Goal: Task Accomplishment & Management: Manage account settings

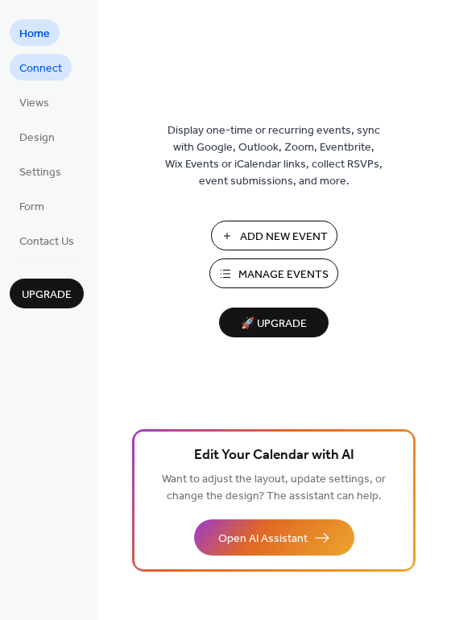
click at [43, 68] on span "Connect" at bounding box center [40, 68] width 43 height 17
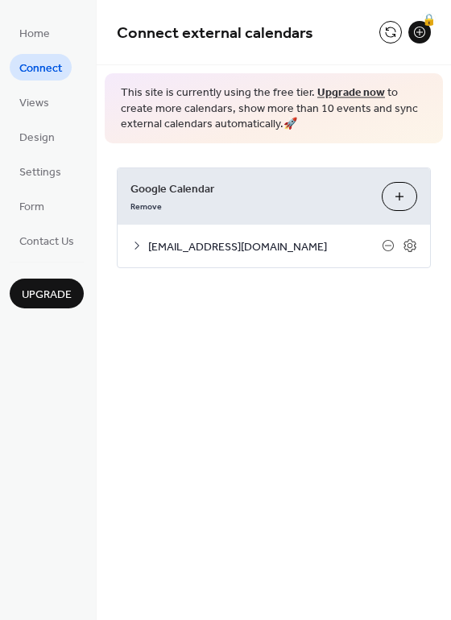
click at [296, 242] on span "[EMAIL_ADDRESS][DOMAIN_NAME]" at bounding box center [265, 246] width 234 height 17
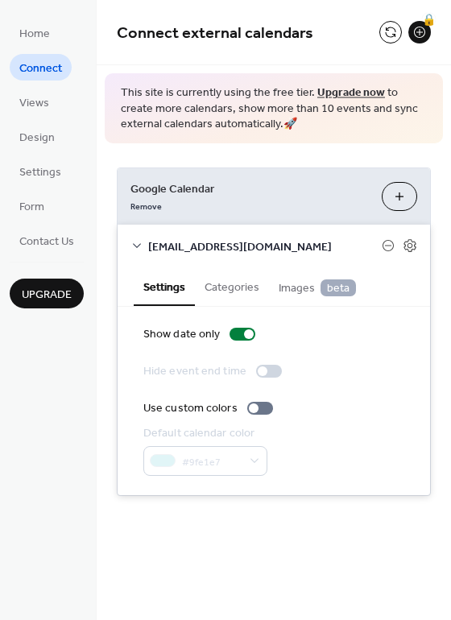
click at [286, 238] on span "[EMAIL_ADDRESS][DOMAIN_NAME]" at bounding box center [265, 246] width 234 height 17
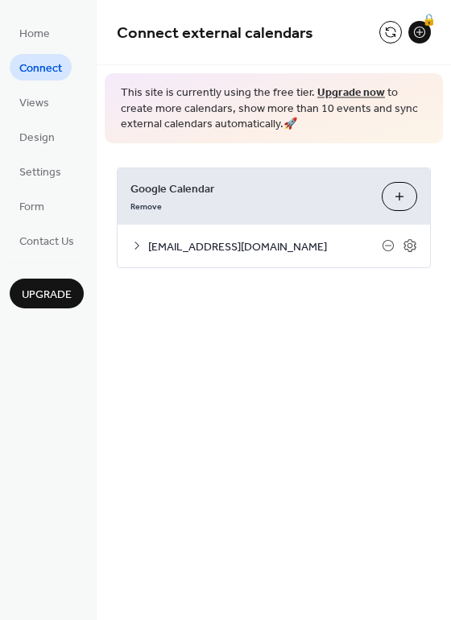
click at [279, 259] on div "[EMAIL_ADDRESS][DOMAIN_NAME]" at bounding box center [274, 246] width 312 height 43
click at [172, 246] on span "[EMAIL_ADDRESS][DOMAIN_NAME]" at bounding box center [265, 246] width 234 height 17
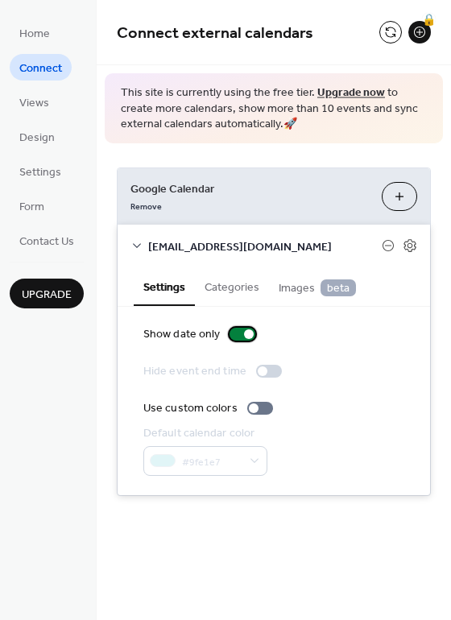
click at [240, 332] on div at bounding box center [243, 334] width 26 height 13
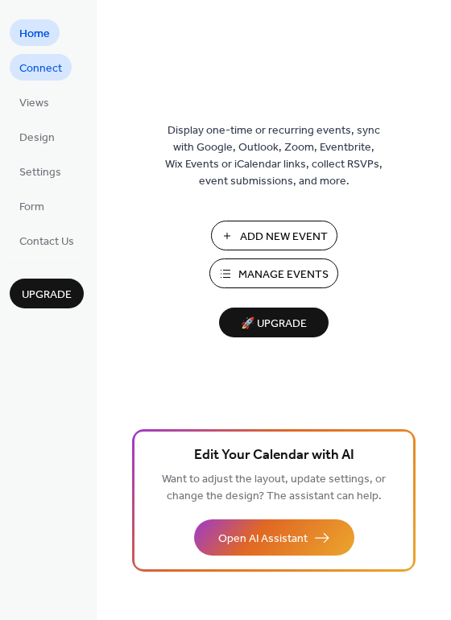
click at [33, 72] on span "Connect" at bounding box center [40, 68] width 43 height 17
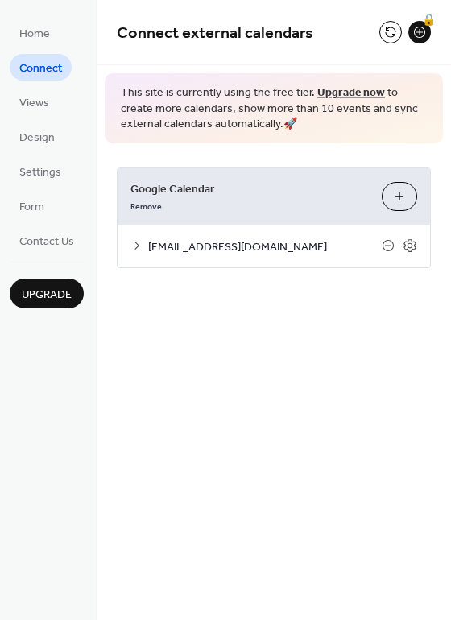
click at [171, 254] on span "[EMAIL_ADDRESS][DOMAIN_NAME]" at bounding box center [265, 246] width 234 height 17
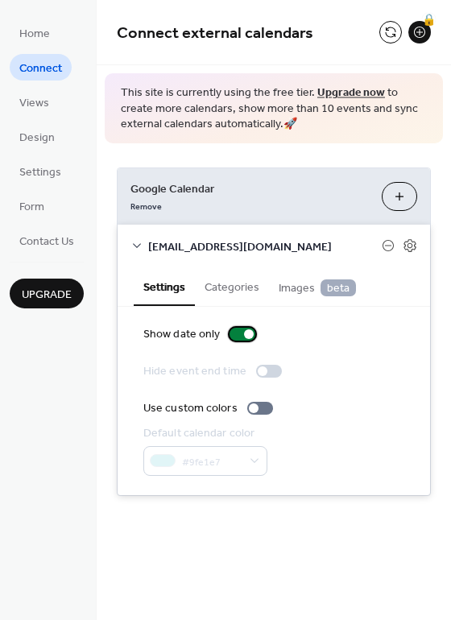
click at [241, 332] on div at bounding box center [243, 334] width 26 height 13
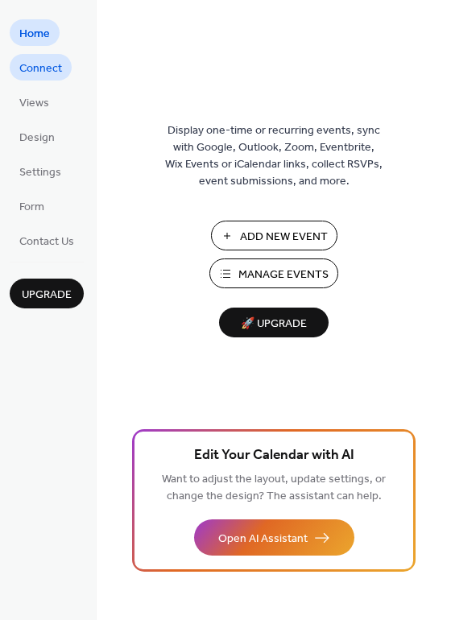
click at [39, 72] on span "Connect" at bounding box center [40, 68] width 43 height 17
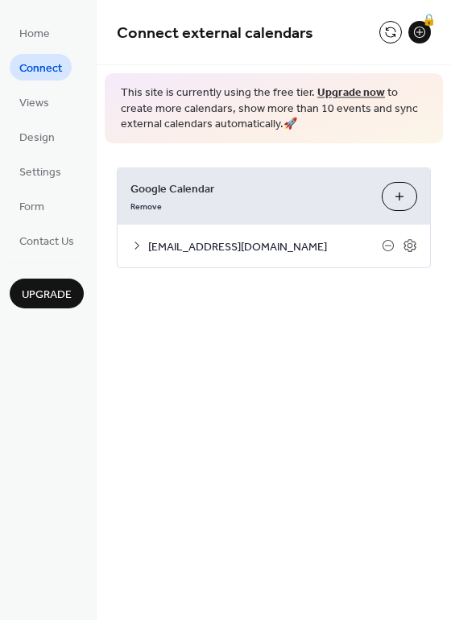
click at [204, 247] on span "[EMAIL_ADDRESS][DOMAIN_NAME]" at bounding box center [265, 246] width 234 height 17
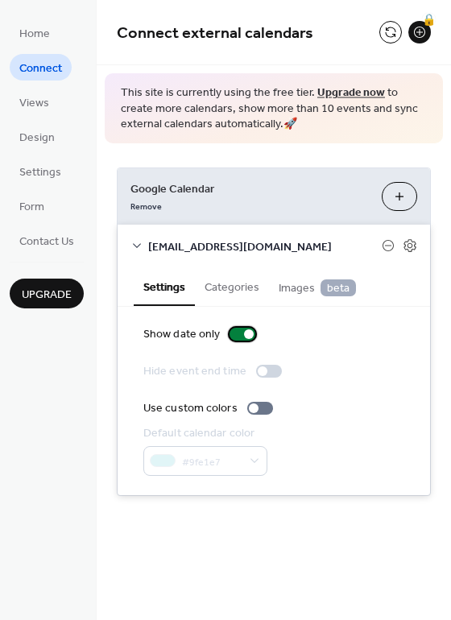
click at [239, 334] on div at bounding box center [243, 334] width 26 height 13
click at [241, 334] on div at bounding box center [243, 334] width 26 height 13
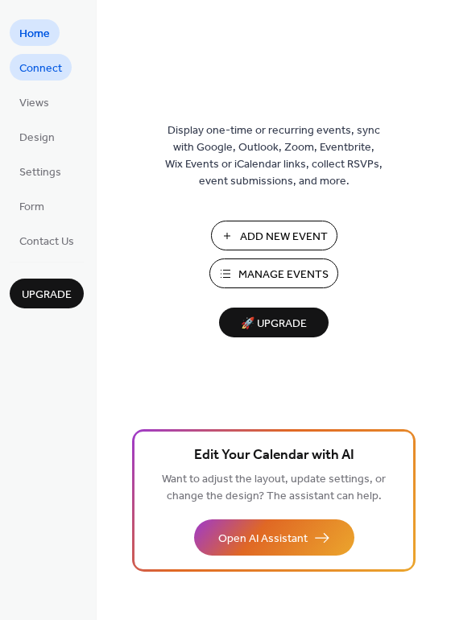
click at [44, 67] on span "Connect" at bounding box center [40, 68] width 43 height 17
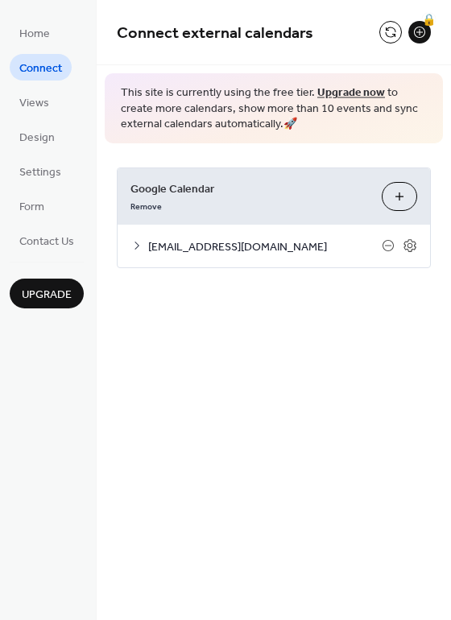
click at [230, 254] on span "[EMAIL_ADDRESS][DOMAIN_NAME]" at bounding box center [265, 246] width 234 height 17
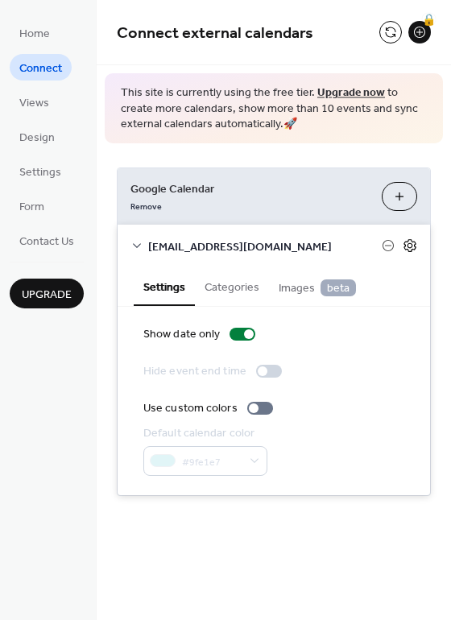
click at [409, 249] on icon at bounding box center [410, 245] width 14 height 14
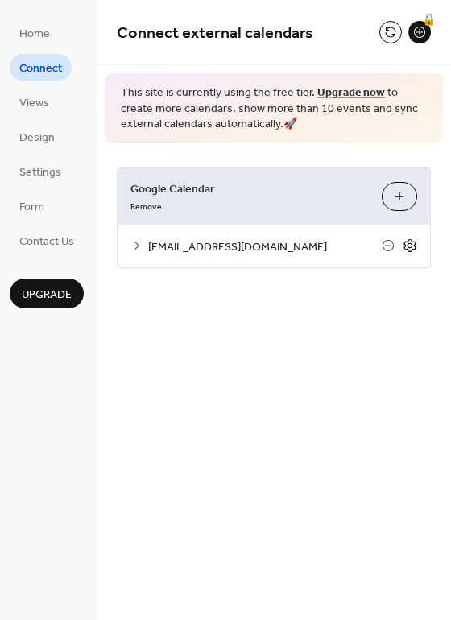
click at [409, 249] on icon at bounding box center [410, 245] width 14 height 14
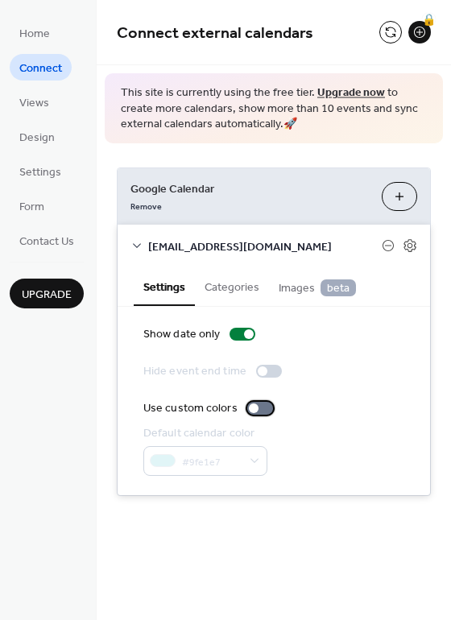
click at [252, 406] on div at bounding box center [254, 408] width 10 height 10
click at [252, 406] on div at bounding box center [260, 408] width 26 height 13
click at [250, 330] on div at bounding box center [249, 334] width 10 height 10
click at [250, 330] on div at bounding box center [243, 334] width 26 height 13
click at [234, 285] on button "Categories" at bounding box center [232, 285] width 74 height 37
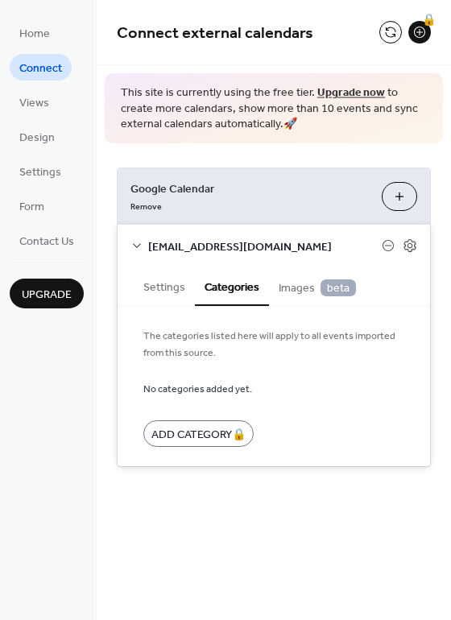
click at [279, 285] on span "Images beta" at bounding box center [317, 288] width 77 height 18
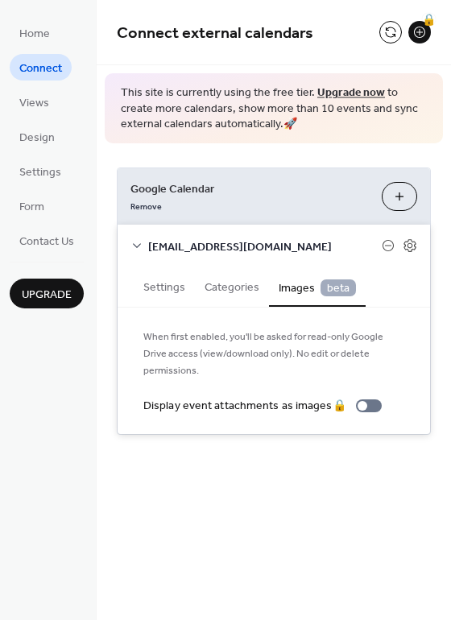
click at [160, 289] on button "Settings" at bounding box center [164, 285] width 61 height 37
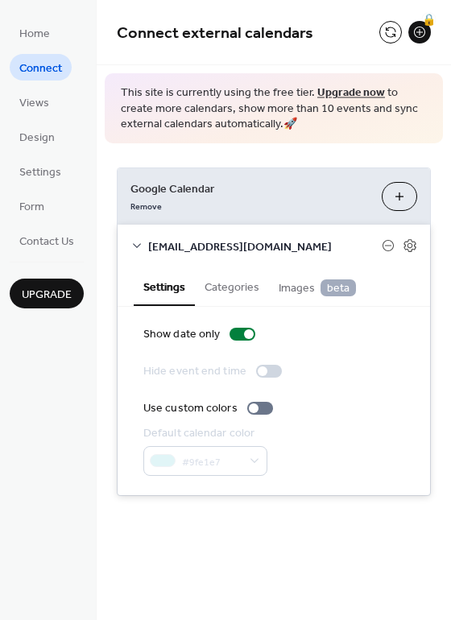
click at [183, 379] on div "Hide event end time" at bounding box center [194, 371] width 103 height 17
click at [246, 333] on div at bounding box center [249, 334] width 10 height 10
click at [246, 333] on div at bounding box center [243, 334] width 26 height 13
click at [424, 37] on div "🔒" at bounding box center [419, 32] width 23 height 23
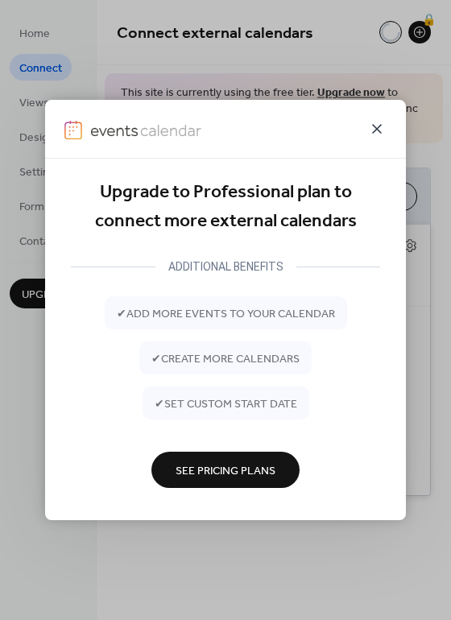
click at [379, 129] on icon at bounding box center [376, 128] width 19 height 19
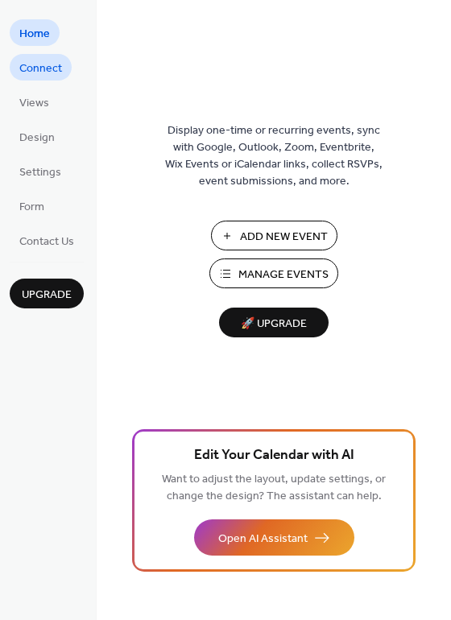
click at [34, 62] on span "Connect" at bounding box center [40, 68] width 43 height 17
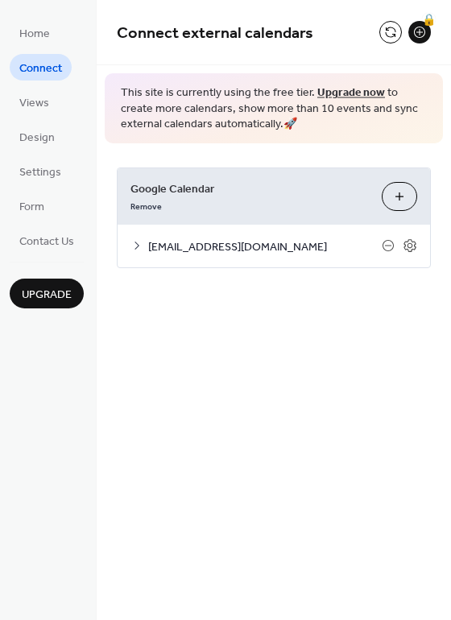
click at [201, 249] on span "[EMAIL_ADDRESS][DOMAIN_NAME]" at bounding box center [265, 246] width 234 height 17
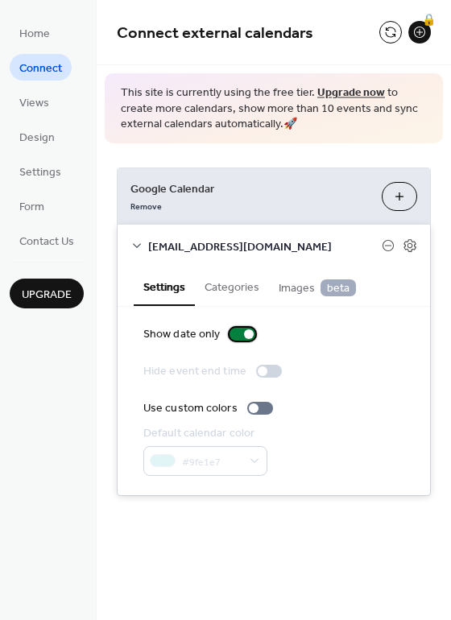
click at [247, 331] on div at bounding box center [249, 334] width 10 height 10
click at [247, 331] on div at bounding box center [243, 334] width 26 height 13
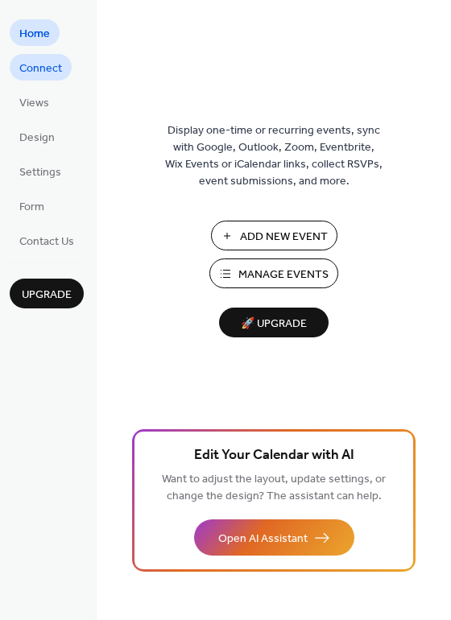
click at [36, 64] on span "Connect" at bounding box center [40, 68] width 43 height 17
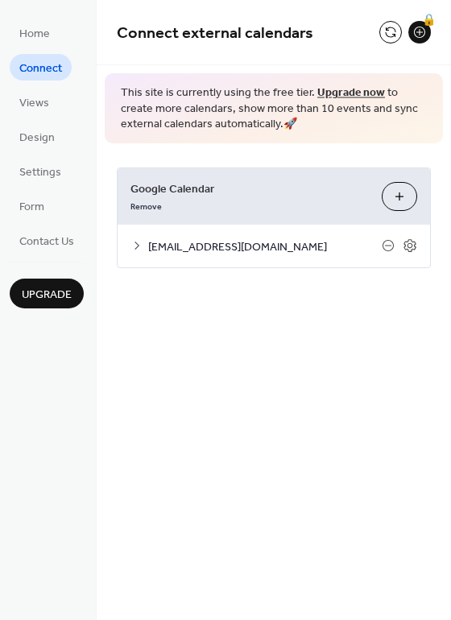
click at [190, 250] on span "[EMAIL_ADDRESS][DOMAIN_NAME]" at bounding box center [265, 246] width 234 height 17
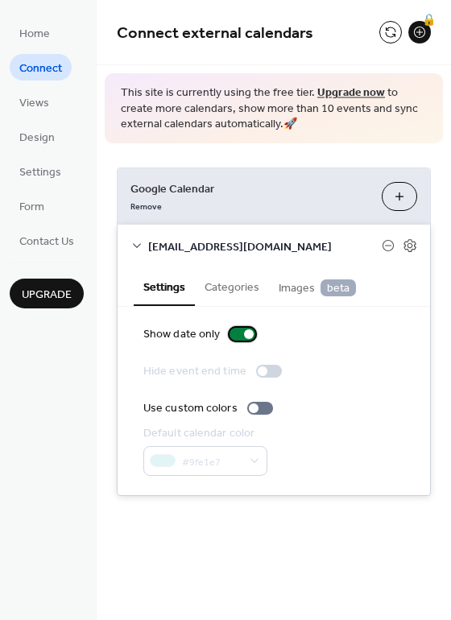
click at [250, 334] on div at bounding box center [249, 334] width 10 height 10
click at [246, 333] on div at bounding box center [243, 334] width 26 height 13
click at [247, 328] on div at bounding box center [243, 334] width 26 height 13
click at [246, 331] on div at bounding box center [243, 334] width 26 height 13
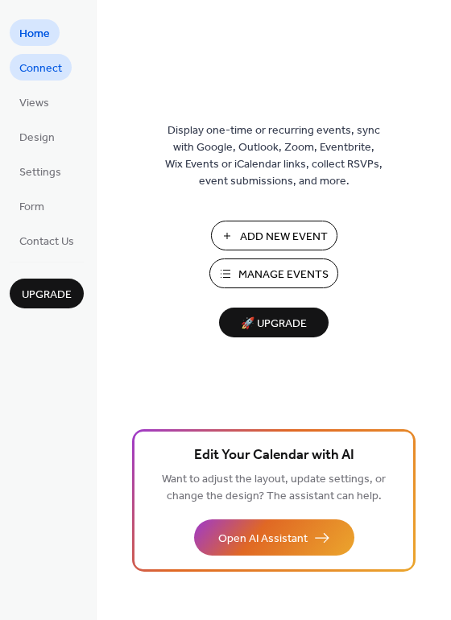
click at [46, 60] on span "Connect" at bounding box center [40, 68] width 43 height 17
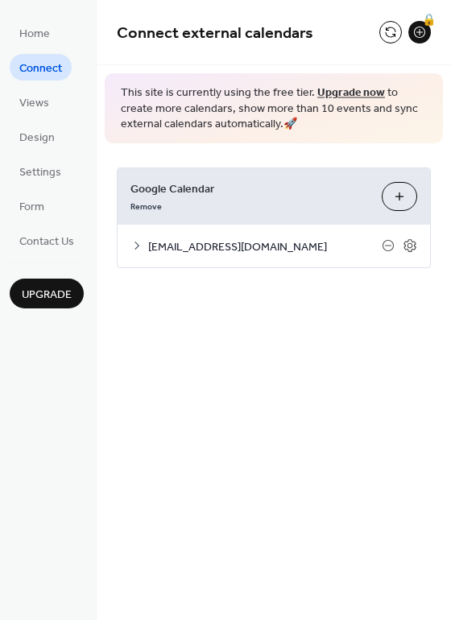
click at [138, 239] on div "[EMAIL_ADDRESS][DOMAIN_NAME]" at bounding box center [274, 246] width 312 height 43
click at [138, 239] on icon at bounding box center [136, 245] width 13 height 13
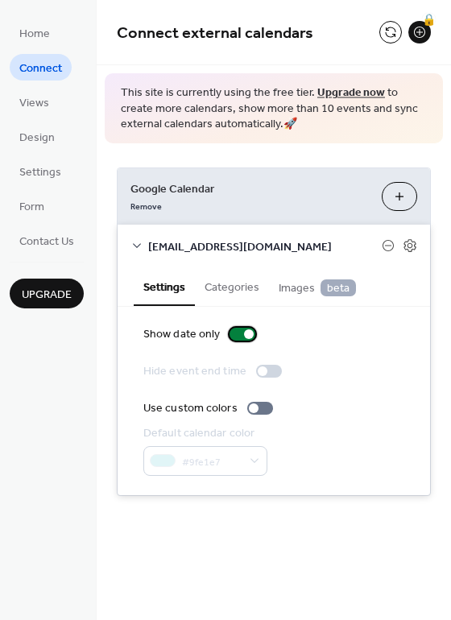
click at [246, 333] on div at bounding box center [249, 334] width 10 height 10
click at [246, 333] on div at bounding box center [243, 334] width 26 height 13
click at [35, 104] on span "Views" at bounding box center [34, 103] width 30 height 17
click at [39, 99] on span "Views" at bounding box center [34, 103] width 30 height 17
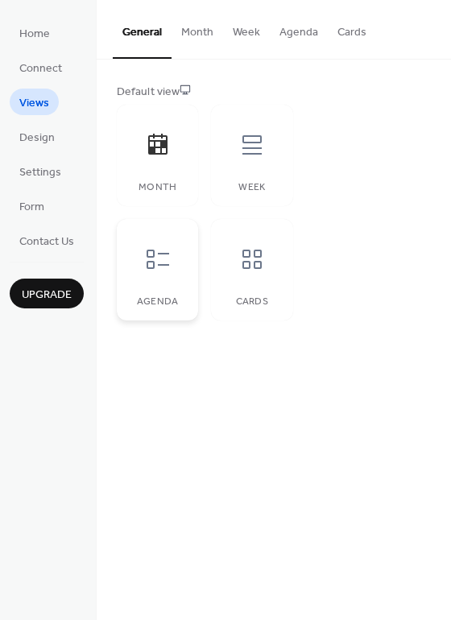
click at [176, 279] on div at bounding box center [158, 259] width 48 height 48
click at [252, 252] on icon at bounding box center [252, 259] width 26 height 26
click at [257, 147] on icon at bounding box center [252, 145] width 26 height 26
click at [152, 150] on icon at bounding box center [157, 144] width 19 height 21
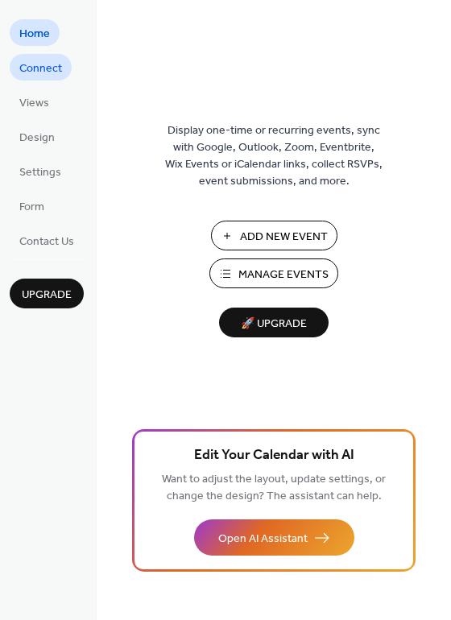
click at [21, 68] on span "Connect" at bounding box center [40, 68] width 43 height 17
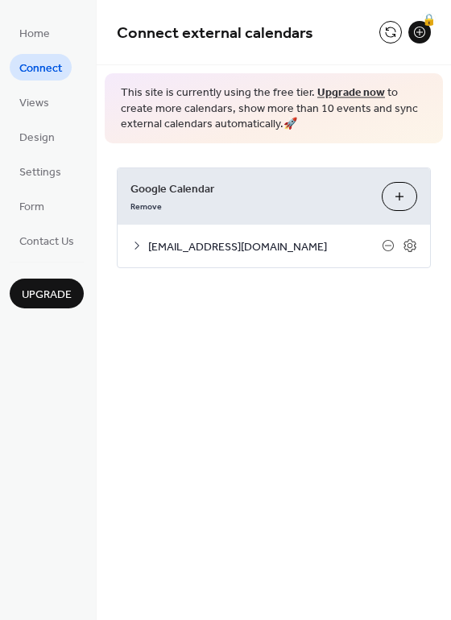
click at [215, 259] on div "[EMAIL_ADDRESS][DOMAIN_NAME]" at bounding box center [274, 246] width 312 height 43
click at [217, 246] on span "[EMAIL_ADDRESS][DOMAIN_NAME]" at bounding box center [265, 246] width 234 height 17
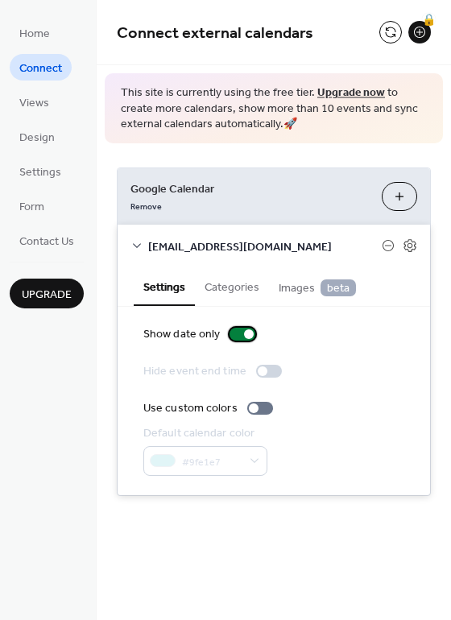
click at [234, 328] on div at bounding box center [243, 334] width 26 height 13
click at [211, 278] on button "Categories" at bounding box center [232, 285] width 74 height 37
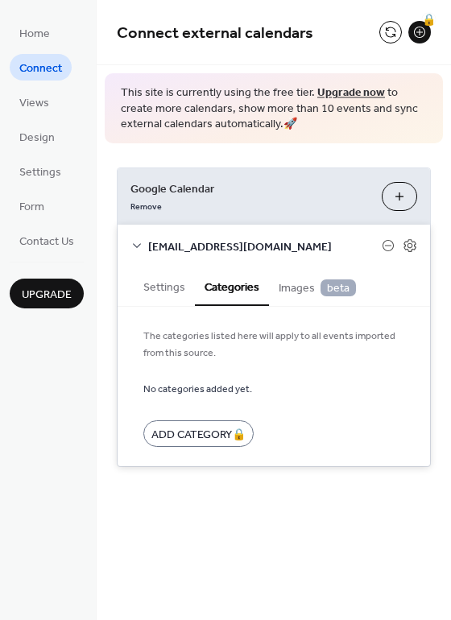
click at [295, 286] on span "Images beta" at bounding box center [317, 288] width 77 height 18
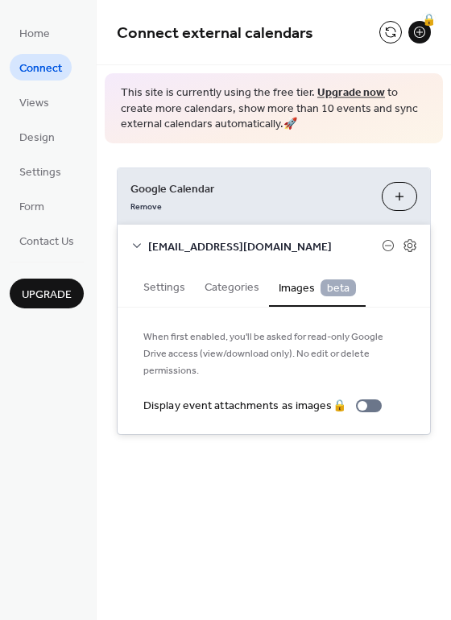
click at [139, 288] on button "Settings" at bounding box center [164, 285] width 61 height 37
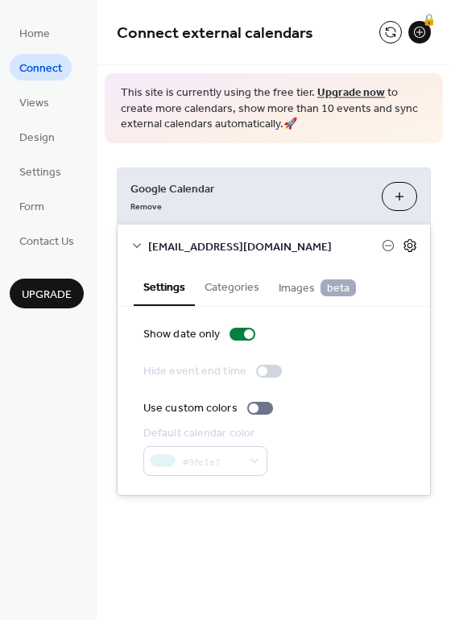
click at [408, 242] on icon at bounding box center [410, 245] width 14 height 14
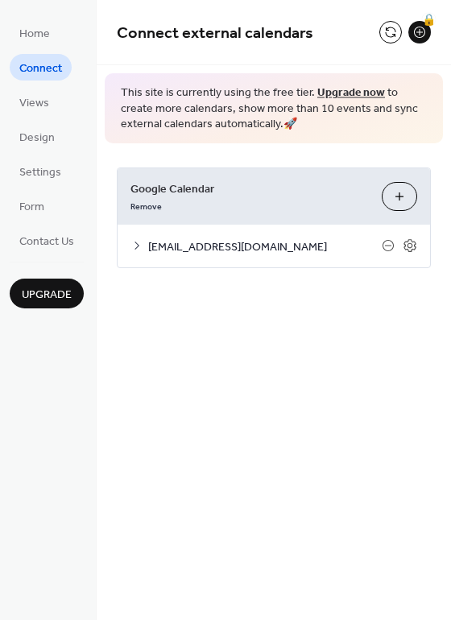
click at [188, 246] on span "[EMAIL_ADDRESS][DOMAIN_NAME]" at bounding box center [265, 246] width 234 height 17
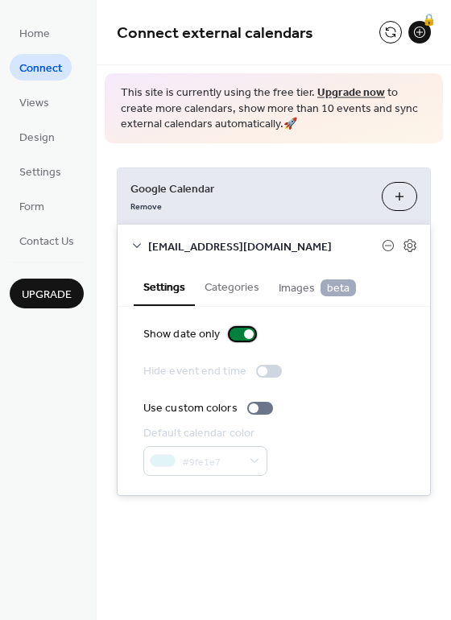
click at [244, 336] on div at bounding box center [249, 334] width 10 height 10
click at [243, 336] on div at bounding box center [243, 334] width 26 height 13
click at [245, 329] on div at bounding box center [249, 334] width 10 height 10
click at [245, 329] on div at bounding box center [243, 334] width 26 height 13
